Goal: Information Seeking & Learning: Learn about a topic

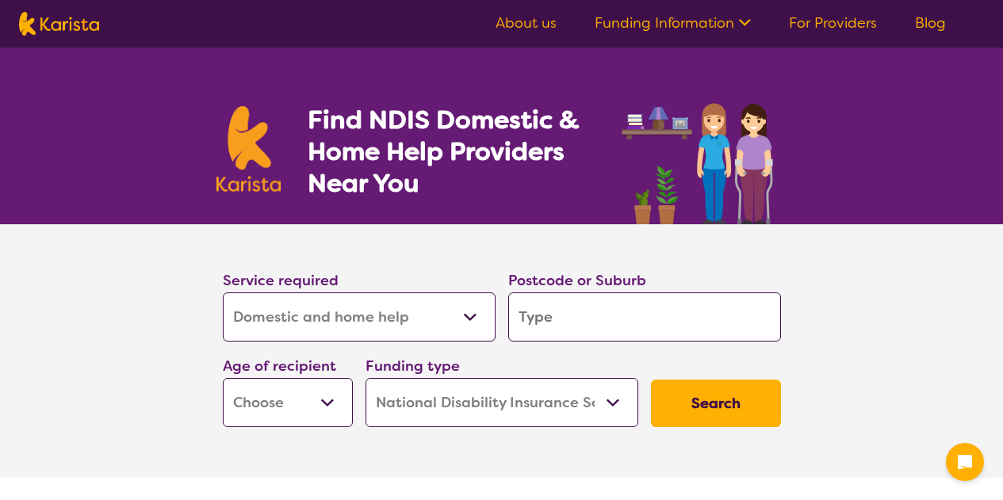
select select "Domestic and home help"
select select "NDIS"
select select "Domestic and home help"
select select "NDIS"
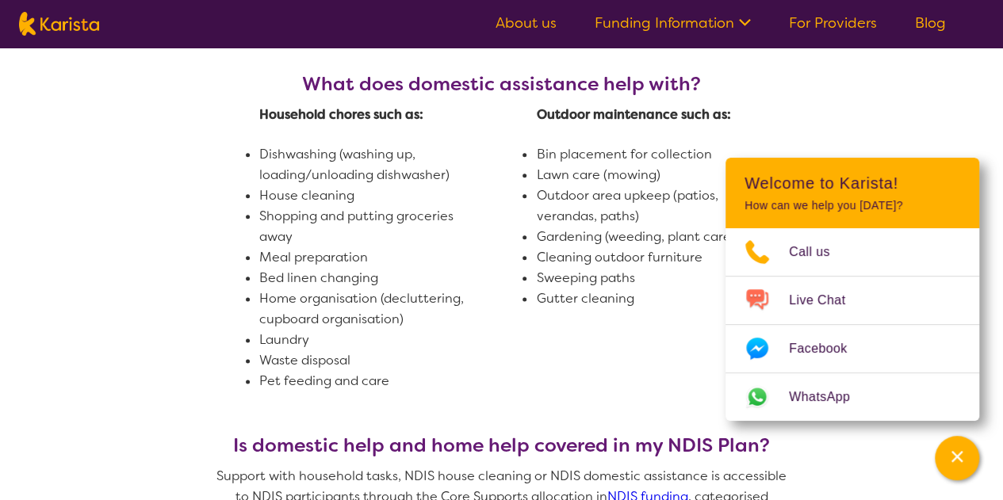
scroll to position [820, 0]
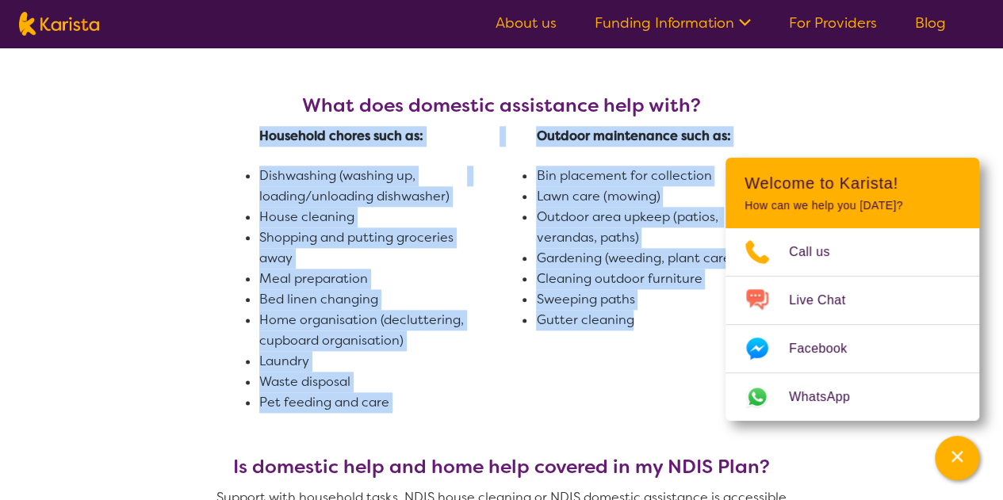
drag, startPoint x: 259, startPoint y: 105, endPoint x: 648, endPoint y: 308, distance: 438.8
click at [648, 308] on tbody "Household chores such as: Outdoor maintenance such as: Dishwashing (washing up,…" at bounding box center [501, 269] width 485 height 287
copy tbody "Household chores such as: Outdoor maintenance such as: Dishwashing (washing up,…"
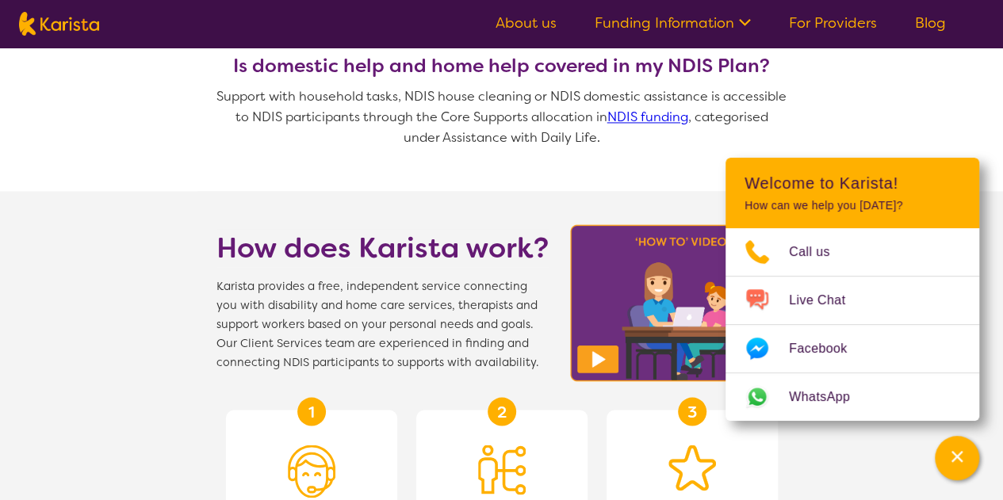
scroll to position [1209, 0]
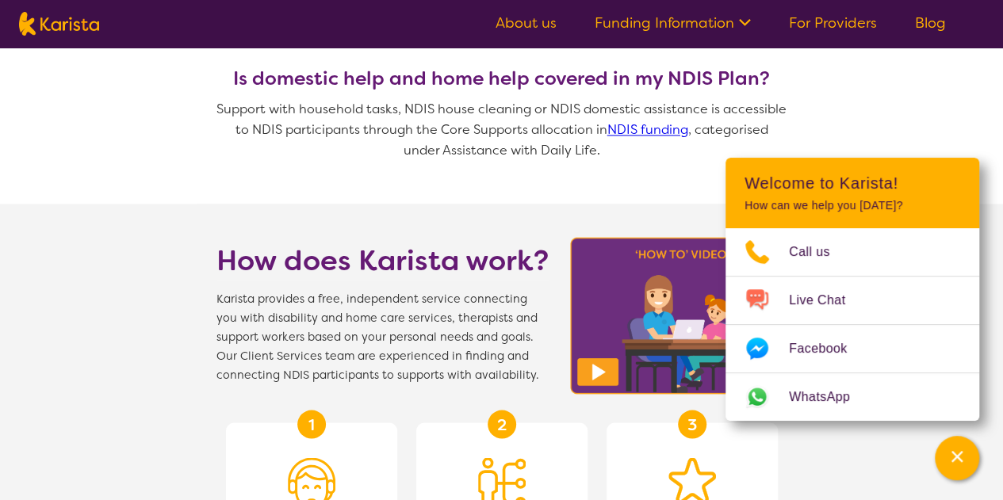
click at [729, 27] on link "Funding Information" at bounding box center [673, 22] width 156 height 19
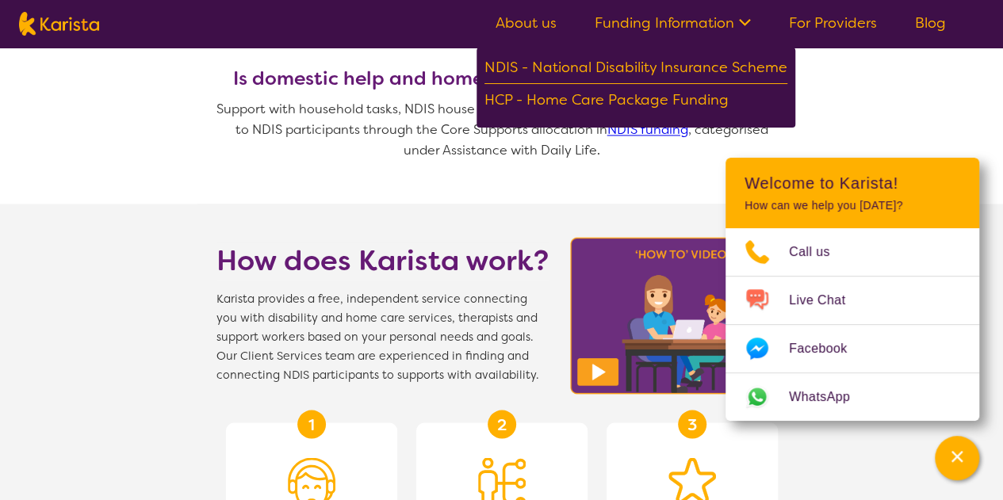
click at [842, 26] on link "For Providers" at bounding box center [833, 22] width 88 height 19
